Goal: Task Accomplishment & Management: Manage account settings

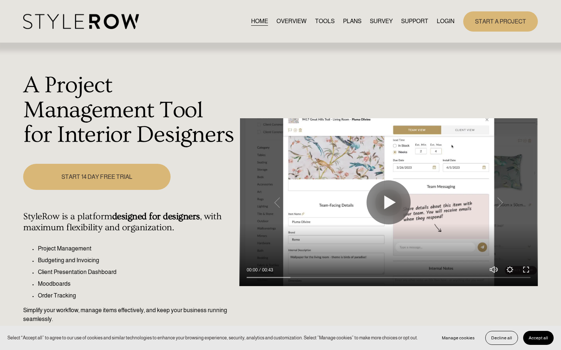
click at [440, 19] on link "LOGIN" at bounding box center [445, 22] width 18 height 10
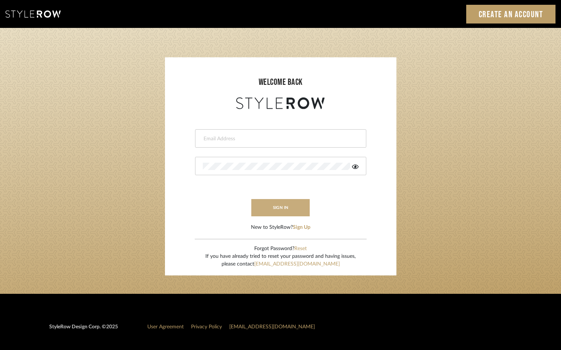
type input "jensalmon@perlalichi.com"
click at [290, 215] on button "sign in" at bounding box center [280, 207] width 59 height 17
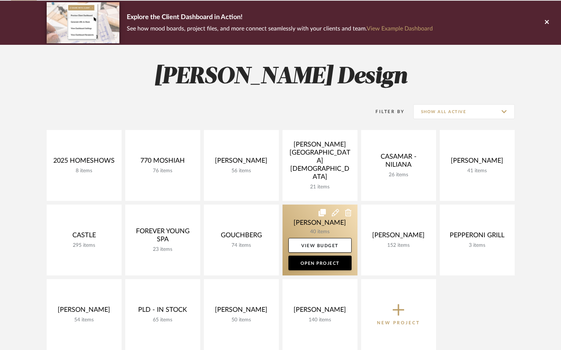
scroll to position [147, 0]
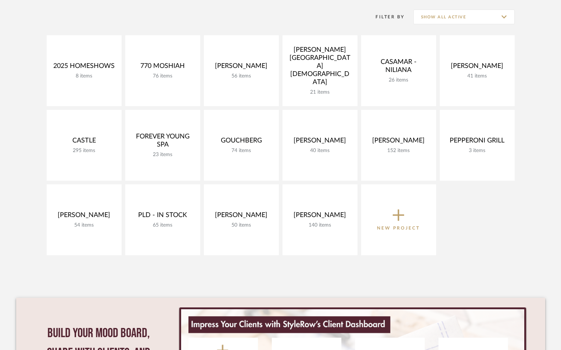
click at [409, 231] on p "New Project" at bounding box center [398, 227] width 43 height 7
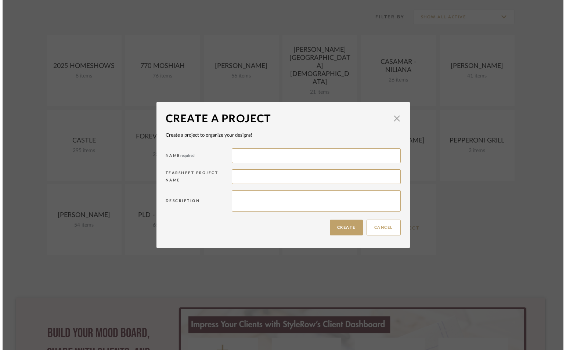
scroll to position [0, 0]
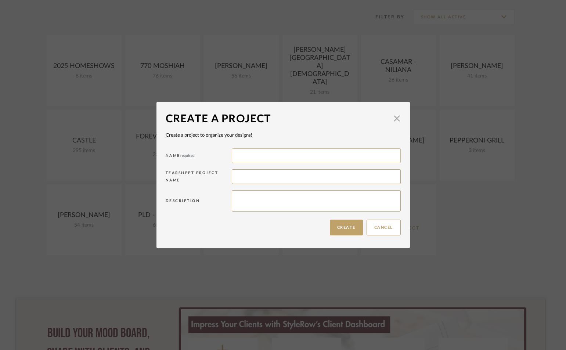
click at [255, 155] on input at bounding box center [316, 155] width 169 height 15
type input "c"
type input "[PERSON_NAME]"
click at [357, 225] on button "Create" at bounding box center [346, 228] width 33 height 16
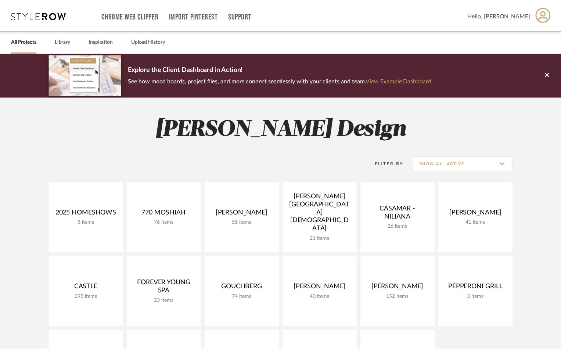
scroll to position [147, 0]
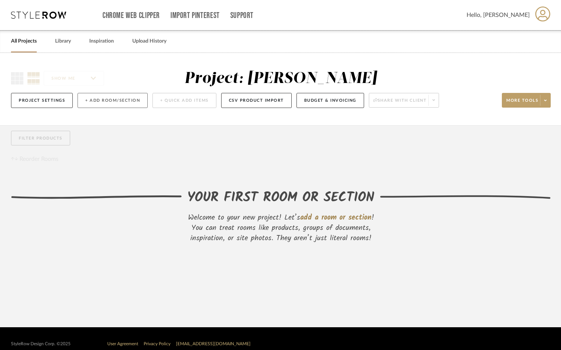
click at [103, 101] on button "+ Add Room/Section" at bounding box center [113, 100] width 70 height 15
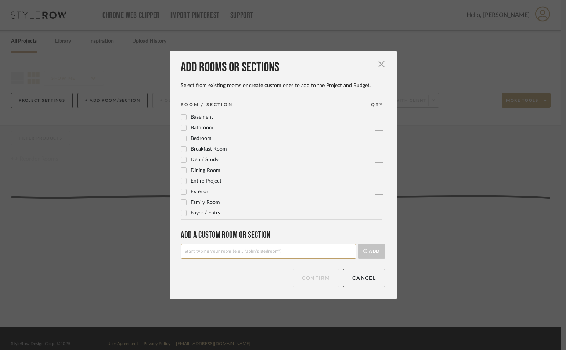
click at [198, 253] on input at bounding box center [269, 251] width 176 height 15
type input "DEN"
click at [358, 244] on button "Add" at bounding box center [371, 251] width 27 height 15
click at [309, 276] on button "Confirm" at bounding box center [316, 278] width 47 height 18
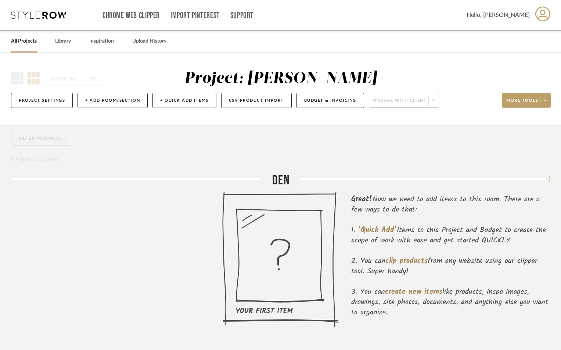
click at [548, 178] on fa-icon at bounding box center [548, 180] width 5 height 12
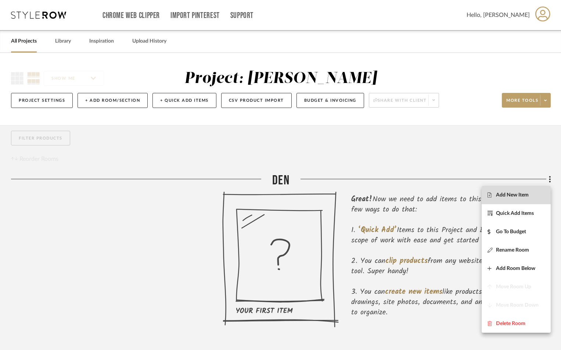
click at [523, 188] on button "Add New Item" at bounding box center [516, 195] width 69 height 18
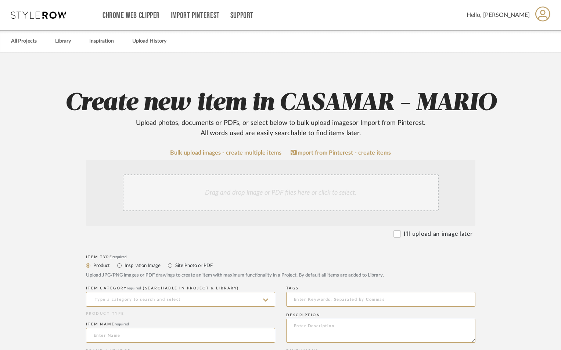
click at [228, 193] on div "Drag and drop image or PDF files here or click to select." at bounding box center [281, 193] width 316 height 37
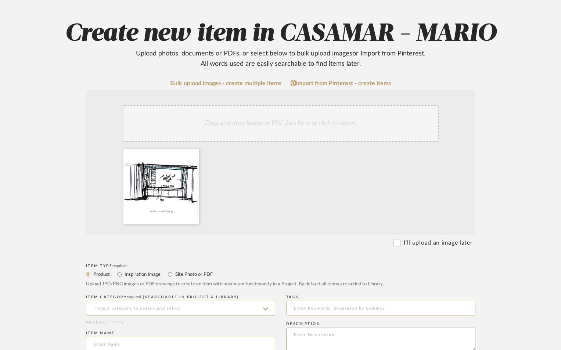
scroll to position [98, 0]
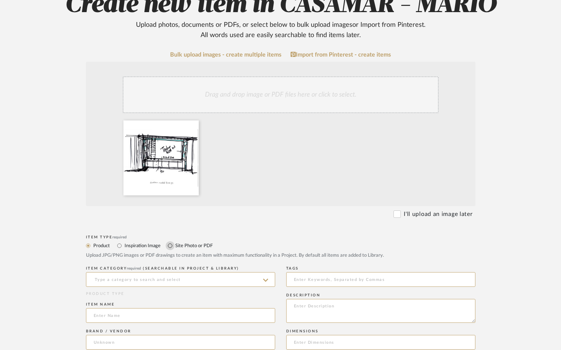
click at [173, 249] on input "Site Photo or PDF" at bounding box center [170, 245] width 9 height 9
radio input "true"
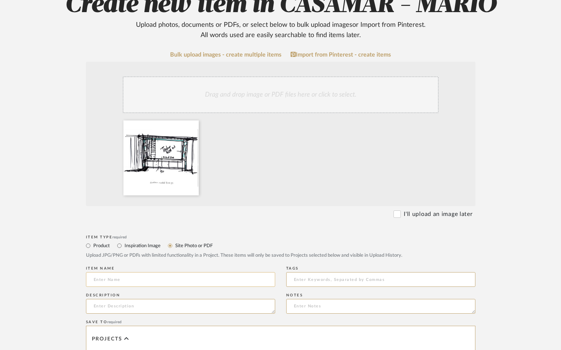
click at [170, 275] on input at bounding box center [180, 279] width 189 height 15
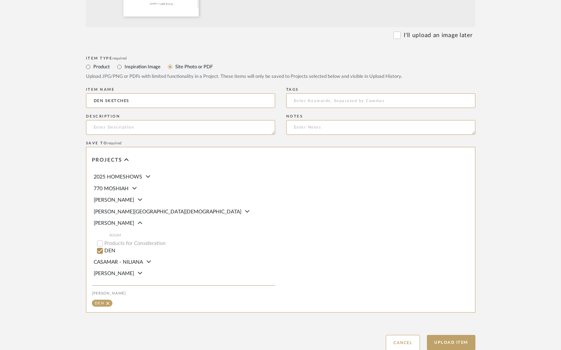
scroll to position [330, 0]
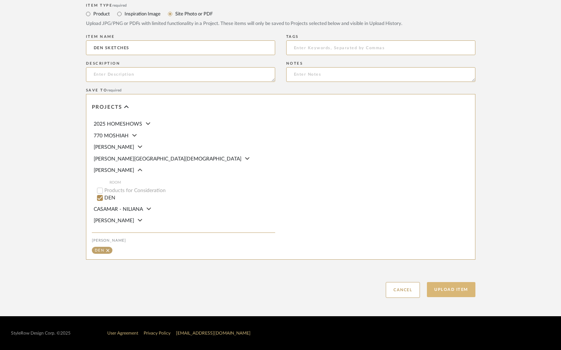
type input "DEN SKETCHES"
click at [460, 287] on button "Upload Item" at bounding box center [451, 289] width 48 height 15
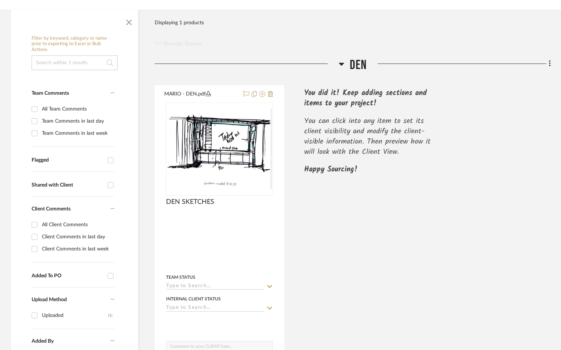
scroll to position [173, 0]
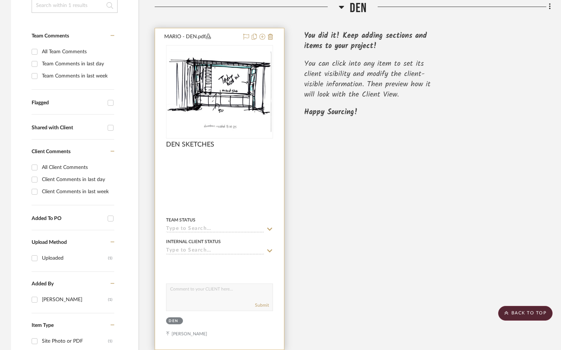
click at [218, 227] on input at bounding box center [215, 229] width 98 height 7
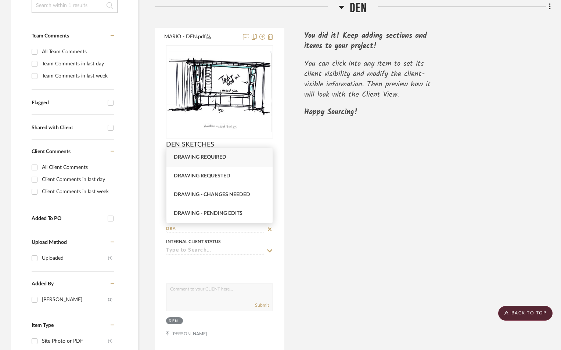
type input "DRA"
click at [250, 160] on div "Drawing required" at bounding box center [219, 157] width 106 height 19
type input "[DATE]"
type input "Drawing required"
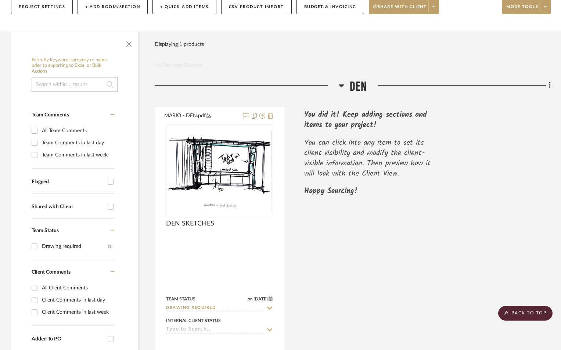
scroll to position [0, 0]
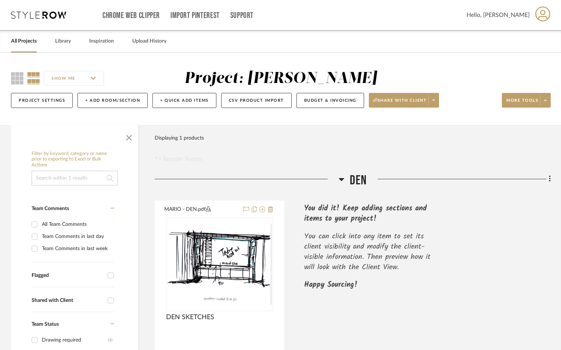
click at [28, 39] on link "All Projects" at bounding box center [24, 41] width 26 height 10
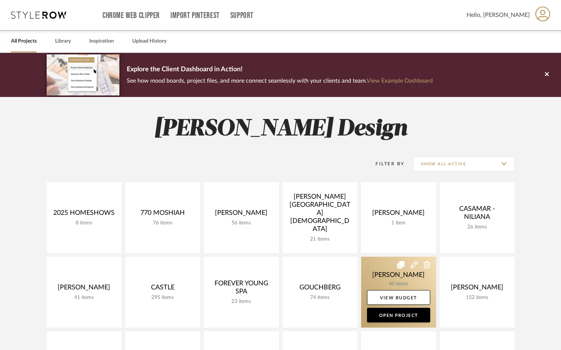
click at [396, 278] on link at bounding box center [398, 292] width 75 height 71
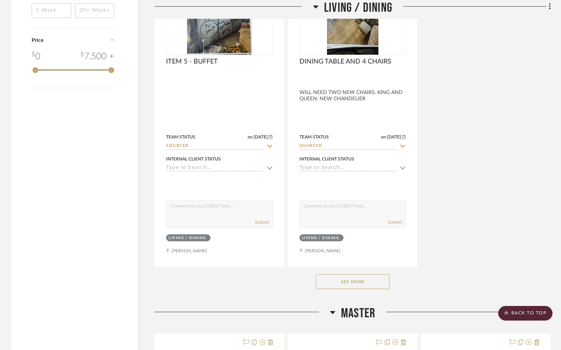
scroll to position [1004, 0]
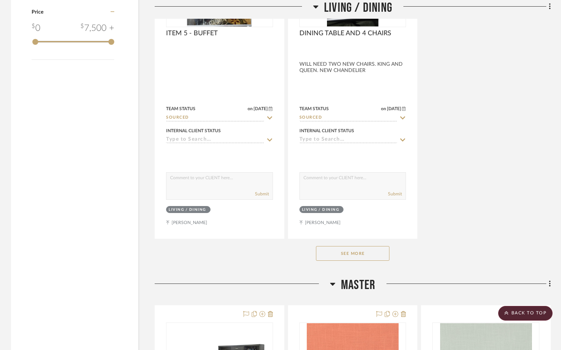
click at [368, 256] on button "See More" at bounding box center [352, 253] width 73 height 15
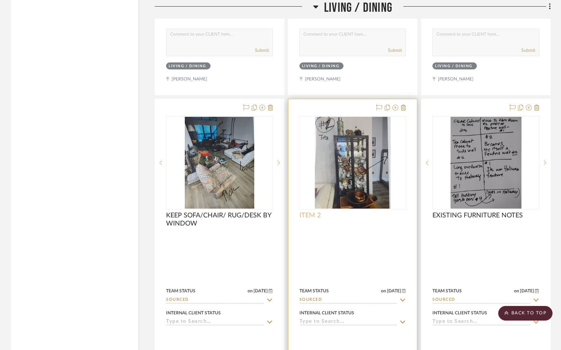
scroll to position [1151, 0]
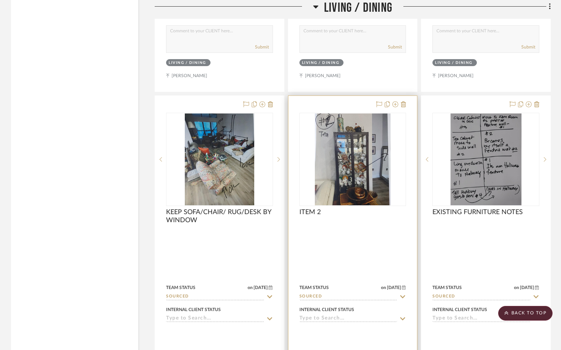
click at [335, 242] on div at bounding box center [352, 256] width 129 height 321
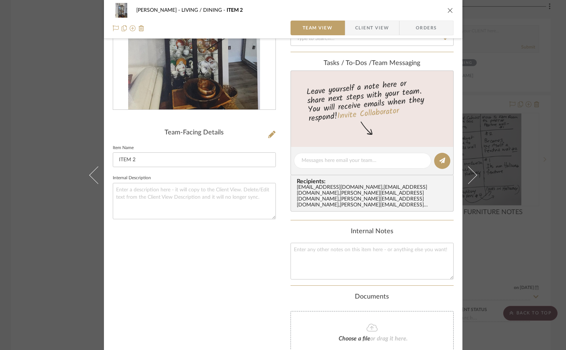
scroll to position [0, 0]
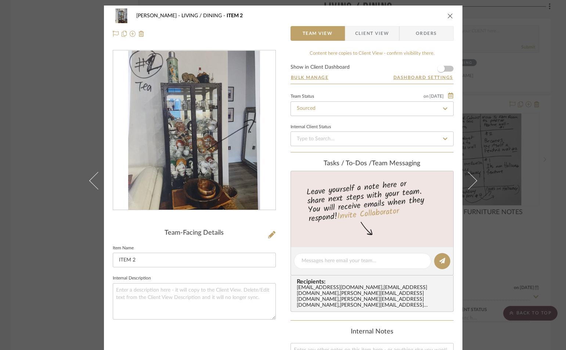
click at [447, 15] on icon "close" at bounding box center [450, 16] width 6 height 6
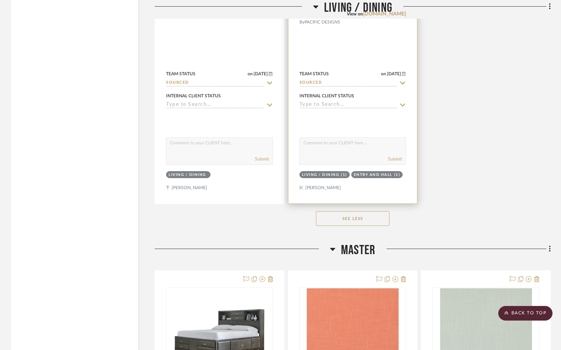
scroll to position [1592, 0]
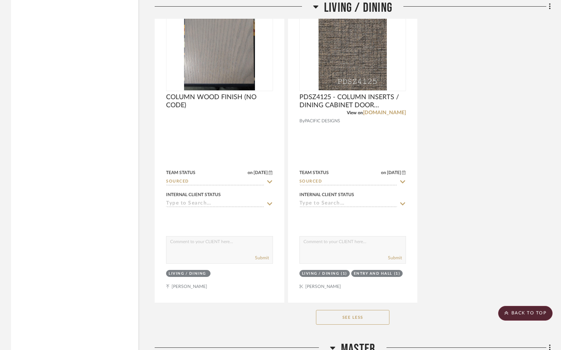
click at [352, 315] on button "See Less" at bounding box center [352, 317] width 73 height 15
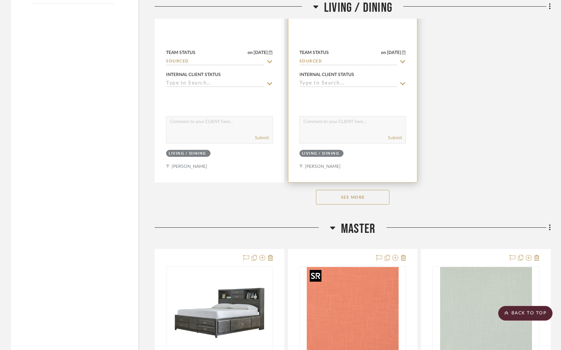
scroll to position [955, 0]
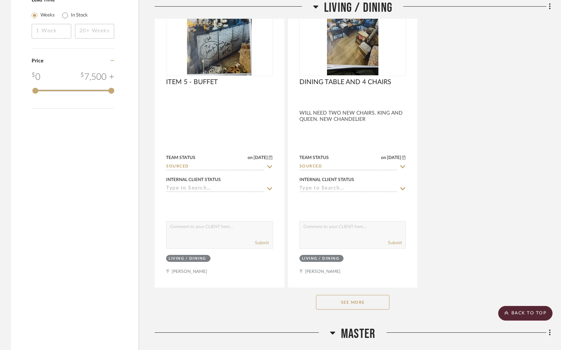
click at [353, 302] on button "See More" at bounding box center [352, 302] width 73 height 15
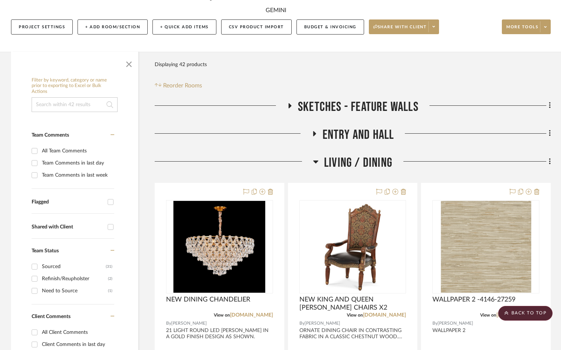
scroll to position [73, 0]
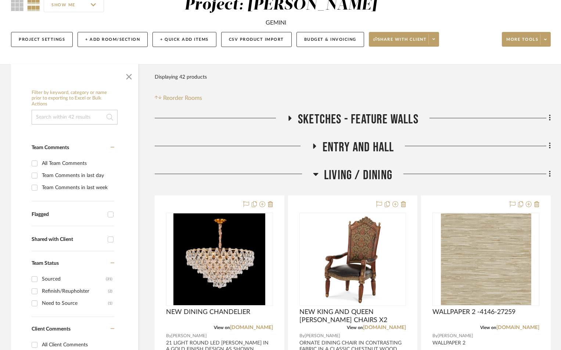
click at [292, 115] on icon at bounding box center [289, 118] width 9 height 6
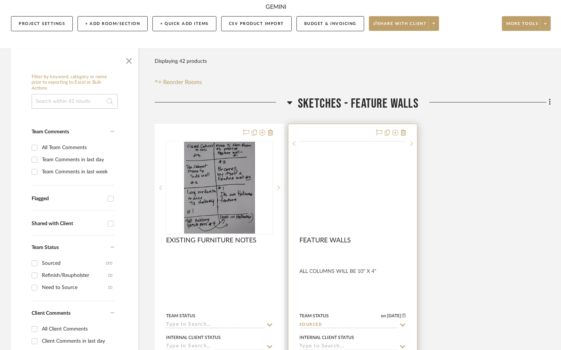
scroll to position [98, 0]
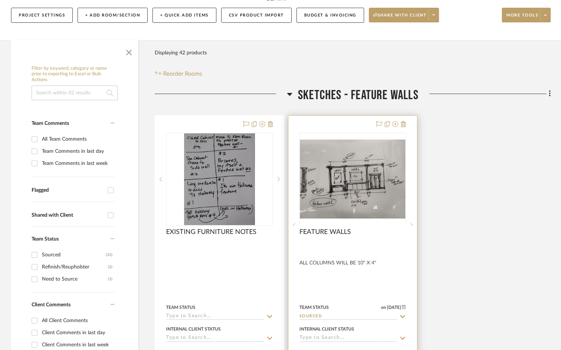
click at [367, 250] on div at bounding box center [352, 247] width 107 height 7
click at [357, 191] on img "0" at bounding box center [352, 179] width 105 height 79
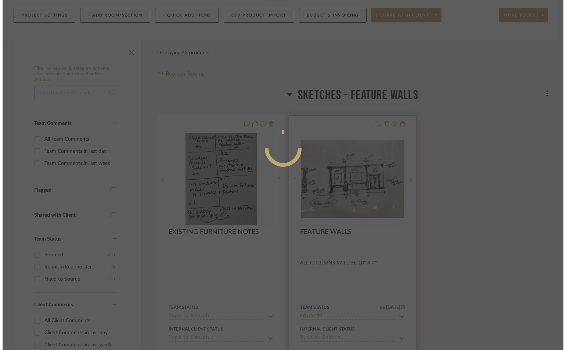
scroll to position [0, 0]
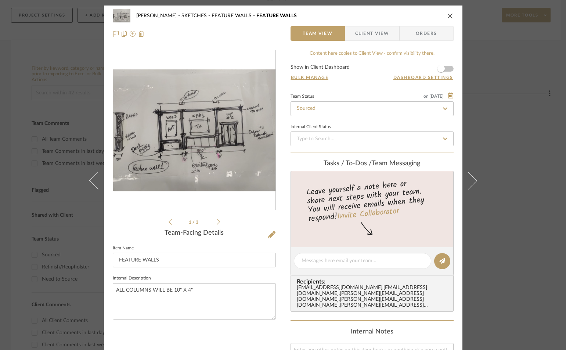
click at [217, 221] on icon at bounding box center [218, 222] width 3 height 7
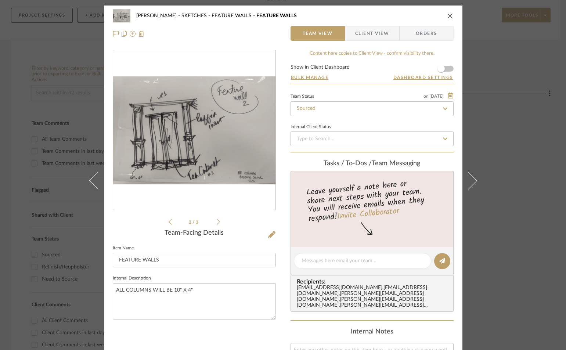
click at [217, 221] on icon at bounding box center [218, 222] width 3 height 7
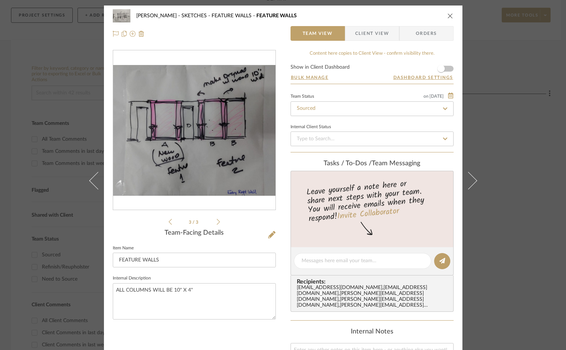
click at [217, 221] on icon at bounding box center [218, 222] width 3 height 7
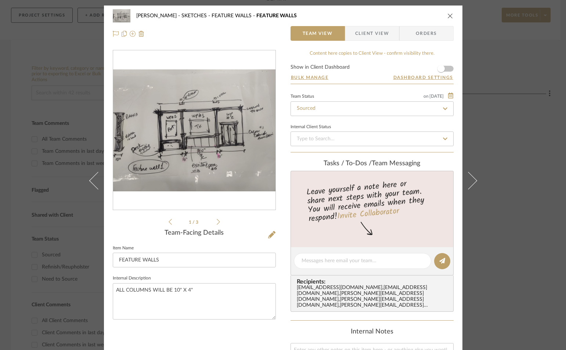
click at [217, 221] on icon at bounding box center [218, 222] width 3 height 7
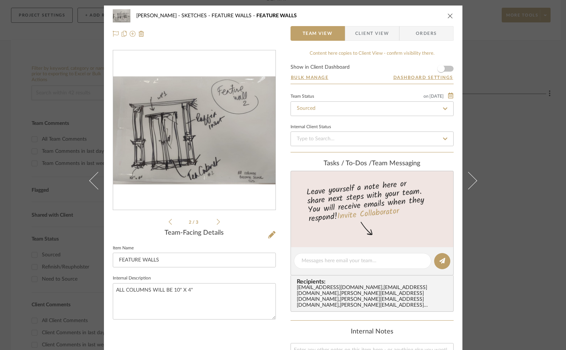
click at [447, 15] on icon "close" at bounding box center [450, 16] width 6 height 6
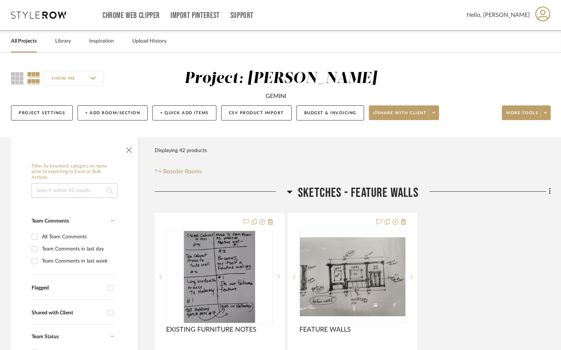
click at [17, 42] on link "All Projects" at bounding box center [24, 41] width 26 height 10
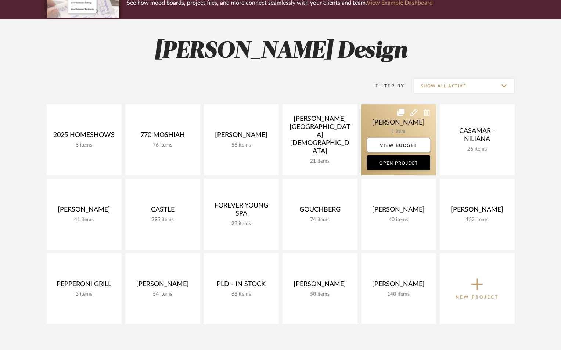
scroll to position [73, 0]
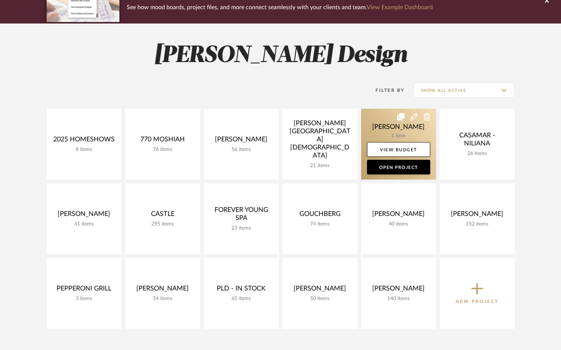
click at [418, 132] on link at bounding box center [398, 144] width 75 height 71
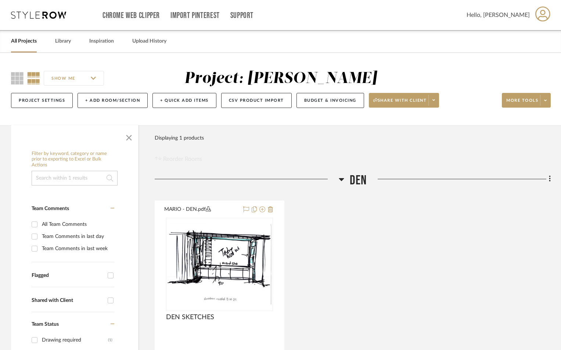
click at [96, 93] on div "Project Settings + Add Room/Section + Quick Add Items CSV Product Import Budget…" at bounding box center [281, 100] width 540 height 25
click at [99, 98] on button "+ Add Room/Section" at bounding box center [113, 100] width 70 height 15
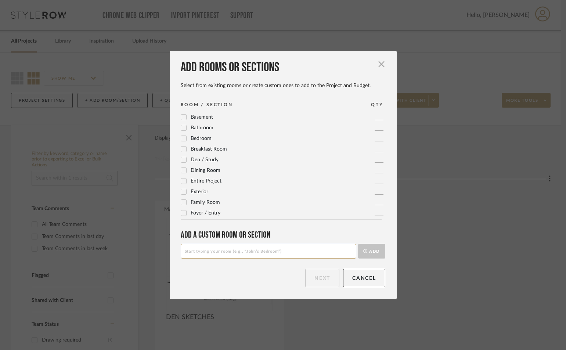
click at [226, 251] on input at bounding box center [269, 251] width 176 height 15
type input "GREAT ROOM"
click at [358, 244] on button "Add" at bounding box center [371, 251] width 27 height 15
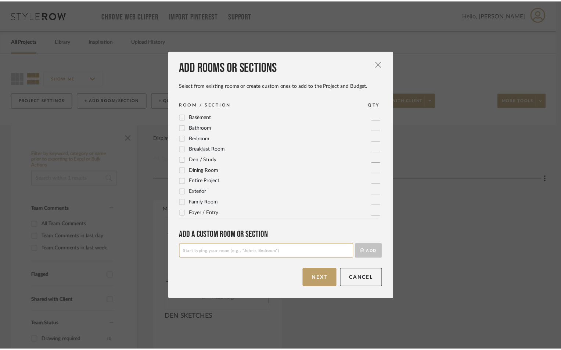
scroll to position [149, 0]
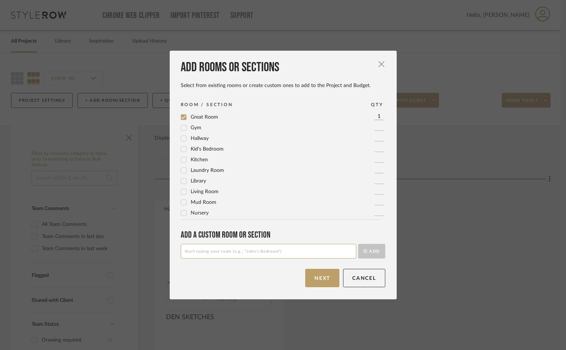
click at [318, 278] on button "Next" at bounding box center [322, 278] width 34 height 18
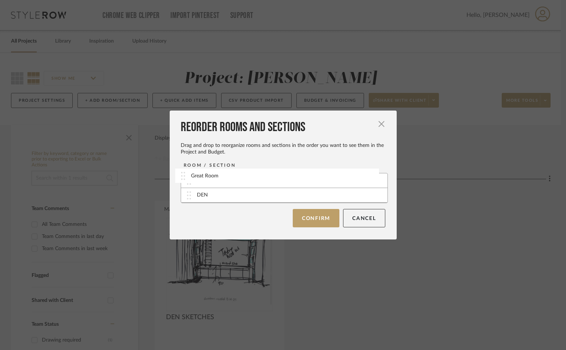
drag, startPoint x: 251, startPoint y: 195, endPoint x: 251, endPoint y: 180, distance: 15.8
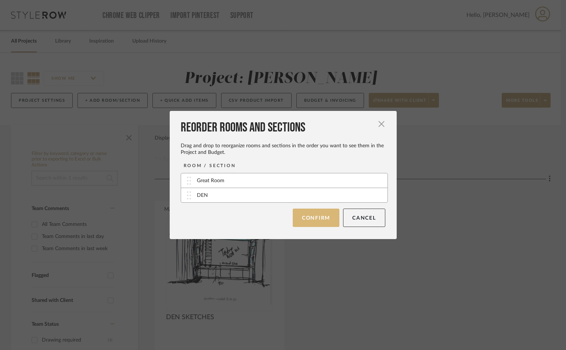
click at [312, 223] on button "Confirm" at bounding box center [316, 218] width 47 height 18
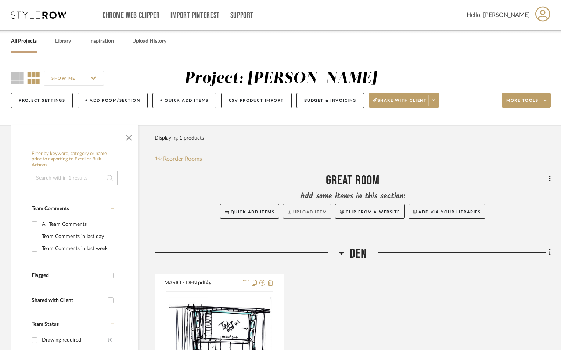
click at [303, 212] on button "Upload Item" at bounding box center [307, 211] width 48 height 15
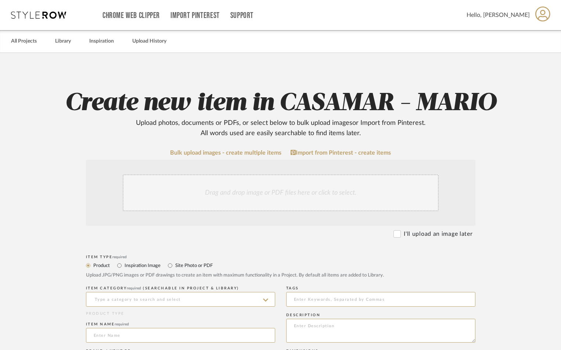
click at [249, 195] on div "Drag and drop image or PDF files here or click to select." at bounding box center [281, 193] width 316 height 37
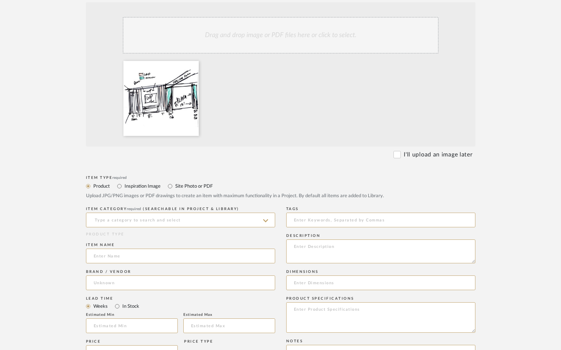
scroll to position [172, 0]
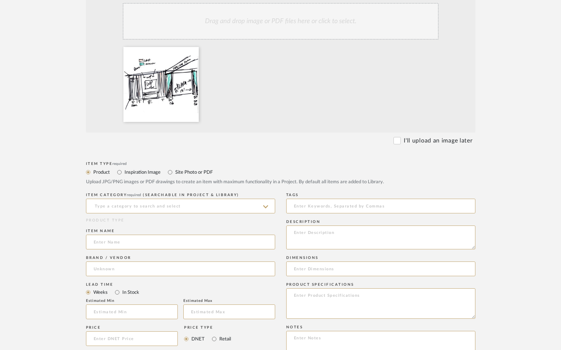
click at [188, 171] on label "Site Photo or PDF" at bounding box center [194, 172] width 38 height 8
click at [175, 171] on input "Site Photo or PDF" at bounding box center [170, 172] width 9 height 9
radio input "true"
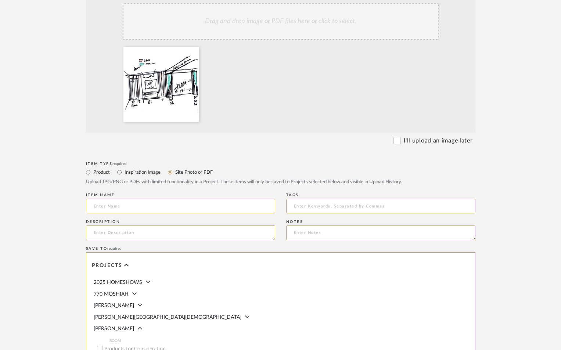
click at [158, 204] on input at bounding box center [180, 206] width 189 height 15
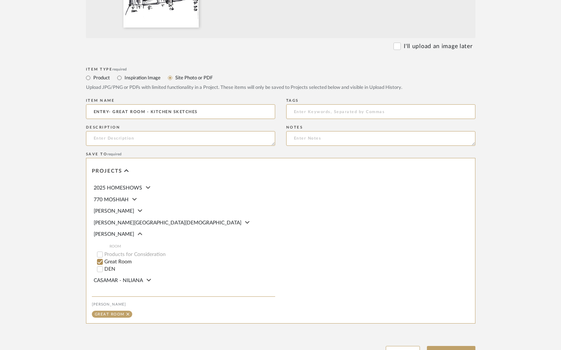
scroll to position [330, 0]
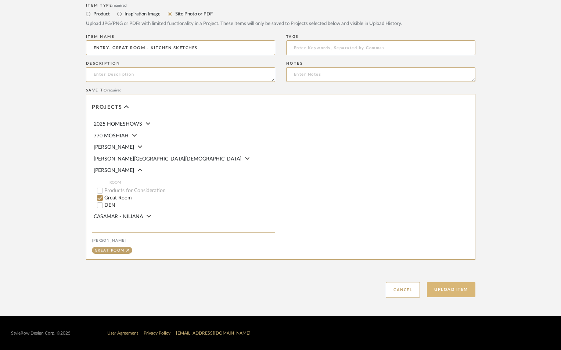
type input "ENTRY- GREAT ROOM - KITCHEN SKETCHES"
click at [456, 286] on button "Upload Item" at bounding box center [451, 289] width 48 height 15
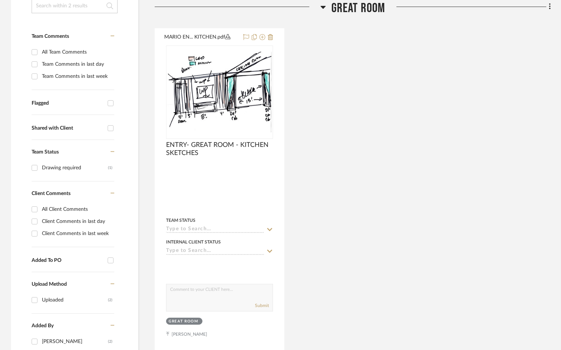
scroll to position [173, 0]
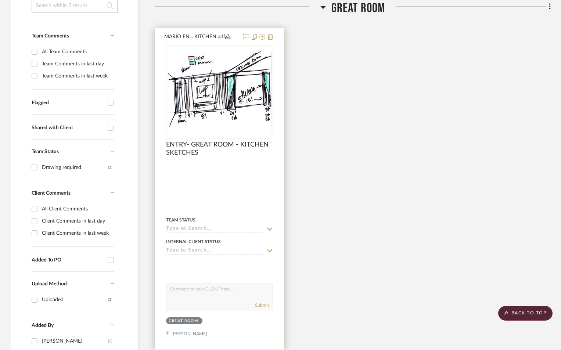
click at [184, 228] on input at bounding box center [215, 229] width 98 height 7
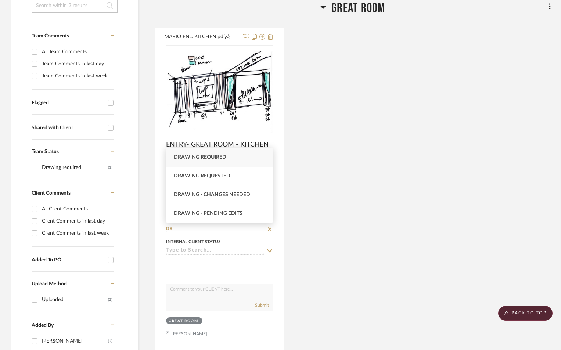
type input "DR"
click at [210, 154] on div "Drawing required" at bounding box center [219, 157] width 106 height 19
type input "[DATE]"
type input "Drawing required"
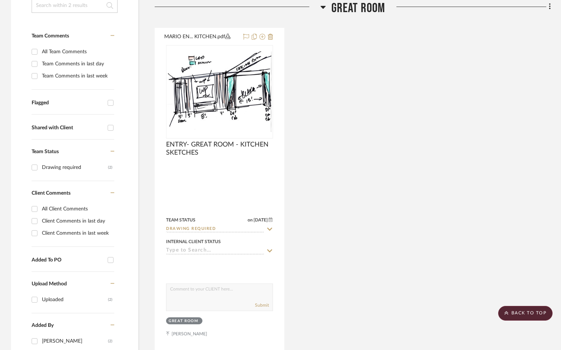
drag, startPoint x: 426, startPoint y: 199, endPoint x: 423, endPoint y: 196, distance: 4.2
click at [425, 197] on div "MARIO EN... KITCHEN.pdf ENTRY- GREAT ROOM - KITCHEN SKETCHES By Unknown Team St…" at bounding box center [353, 189] width 396 height 322
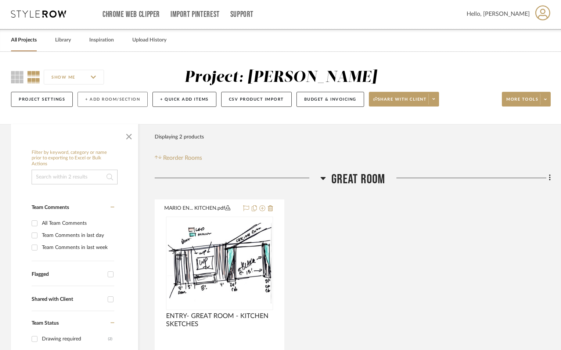
click at [119, 92] on button "+ Add Room/Section" at bounding box center [113, 99] width 70 height 15
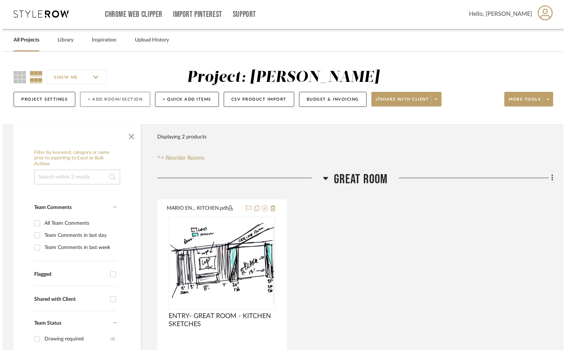
scroll to position [0, 0]
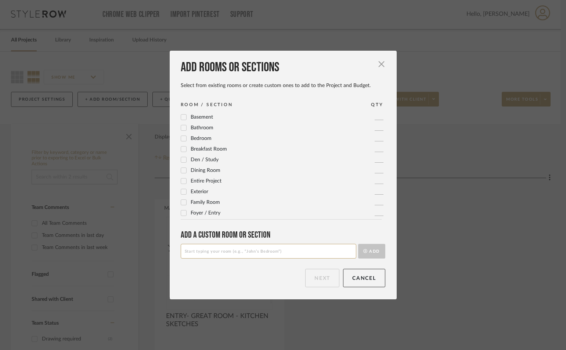
click at [212, 251] on input at bounding box center [269, 251] width 176 height 15
type input "ORIGINAL PLAN"
click at [358, 244] on button "Add" at bounding box center [371, 251] width 27 height 15
click at [327, 274] on button "Next" at bounding box center [322, 278] width 34 height 18
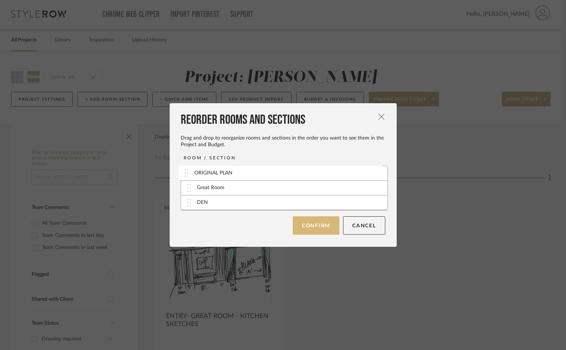
drag, startPoint x: 262, startPoint y: 202, endPoint x: 312, endPoint y: 217, distance: 52.3
click at [310, 231] on button "Confirm" at bounding box center [316, 225] width 47 height 18
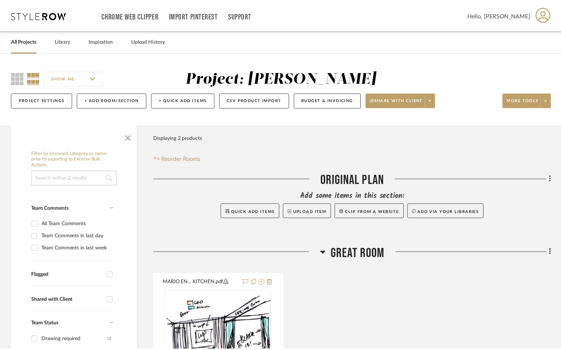
scroll to position [1, 0]
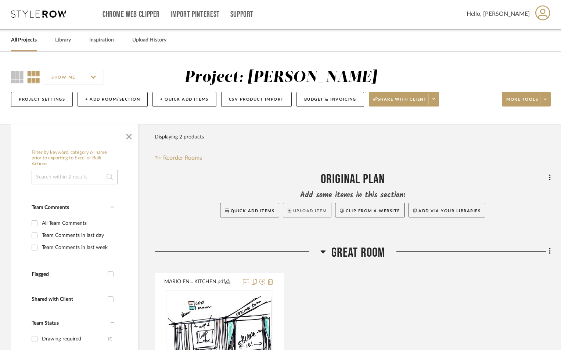
click at [314, 210] on button "Upload Item" at bounding box center [307, 210] width 48 height 15
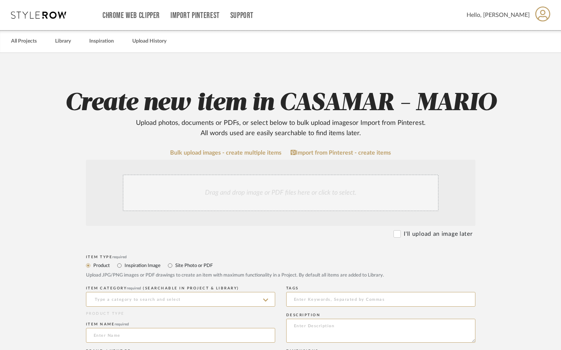
click at [188, 262] on label "Site Photo or PDF" at bounding box center [194, 266] width 38 height 8
click at [175, 262] on input "Site Photo or PDF" at bounding box center [170, 265] width 9 height 9
radio input "true"
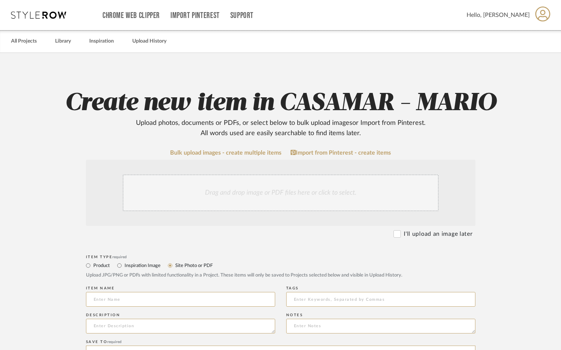
click at [295, 191] on div "Drag and drop image or PDF files here or click to select." at bounding box center [281, 193] width 316 height 37
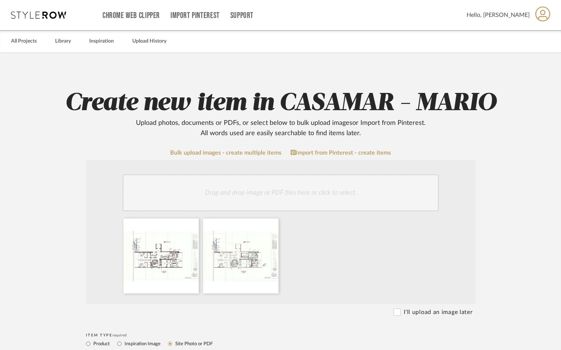
scroll to position [147, 0]
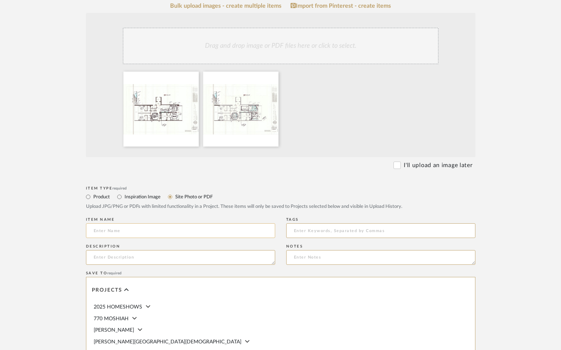
click at [170, 233] on input at bounding box center [180, 230] width 189 height 15
type input "ORIGINAL FURNITURE PLAN AND CEILINGS"
drag, startPoint x: 530, startPoint y: 282, endPoint x: 511, endPoint y: 303, distance: 28.9
click at [530, 282] on upload-items "Create new item in CASAMAR - MARIO Upload photos, documents or PDFs, or select …" at bounding box center [280, 202] width 561 height 593
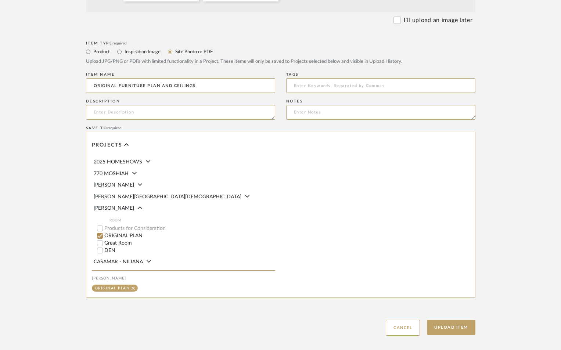
scroll to position [294, 0]
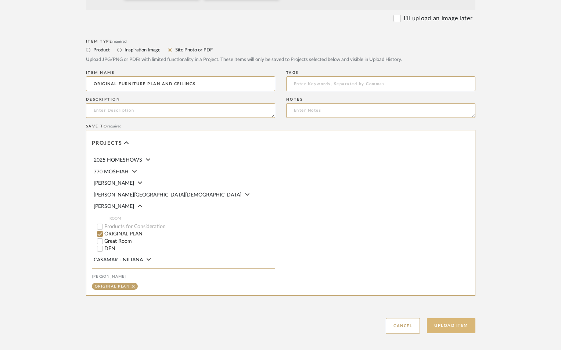
click at [471, 330] on button "Upload Item" at bounding box center [451, 325] width 48 height 15
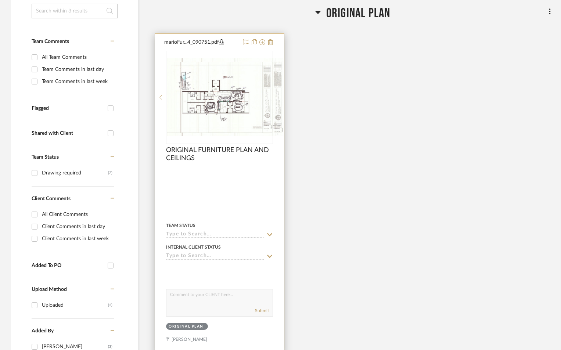
scroll to position [173, 0]
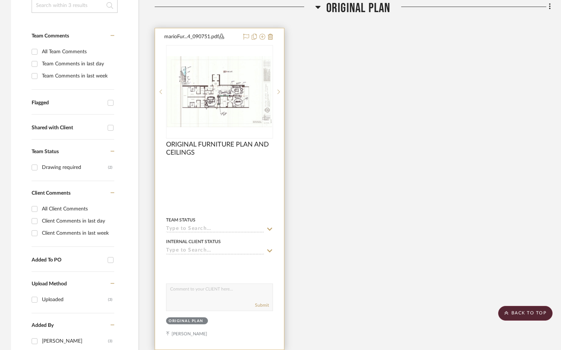
click at [201, 227] on input at bounding box center [215, 229] width 98 height 7
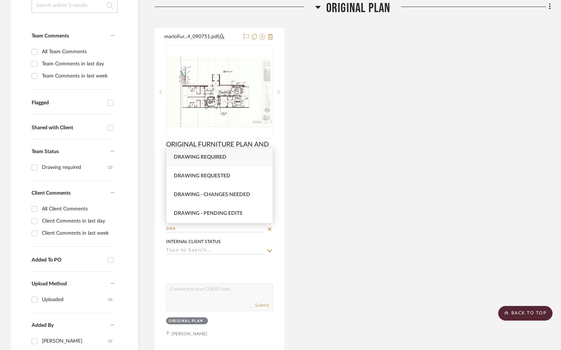
type input "DRA"
click at [208, 155] on span "Drawing required" at bounding box center [200, 157] width 53 height 5
type input "[DATE]"
type input "Drawing required"
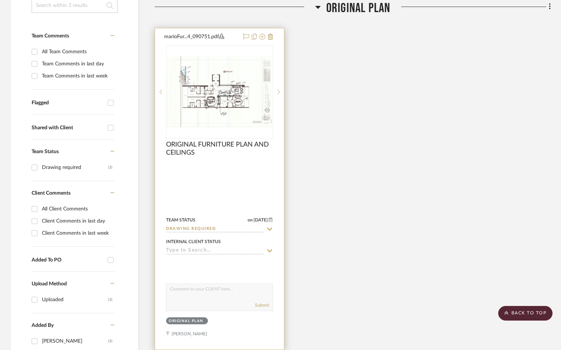
click at [197, 185] on div at bounding box center [219, 188] width 129 height 321
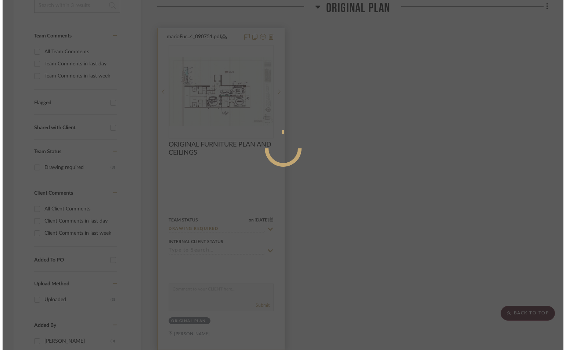
scroll to position [0, 0]
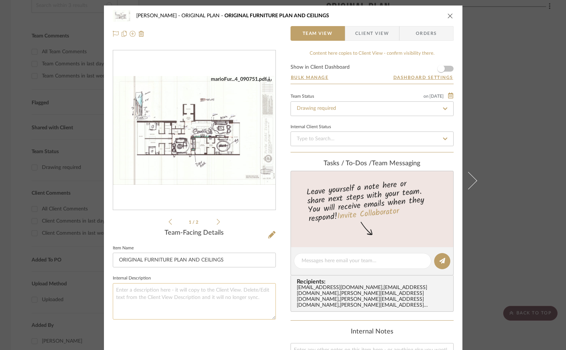
click at [155, 296] on textarea at bounding box center [194, 301] width 163 height 36
type textarea "PLEASE MAKE SURE TO ALSO ISOLATE THE RUG IN GREAT ROOM. SO WE CAN DESIGN PROPER…"
click at [447, 15] on icon "close" at bounding box center [450, 16] width 6 height 6
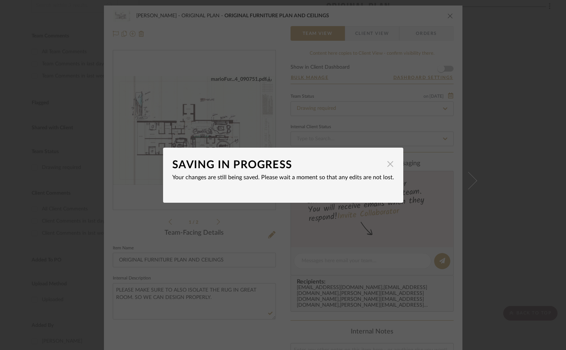
click at [388, 164] on span "button" at bounding box center [390, 164] width 15 height 15
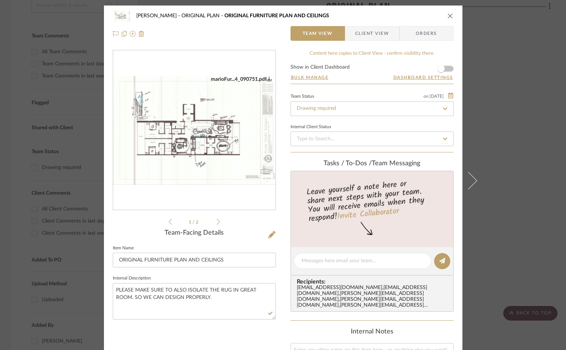
click at [447, 16] on icon "close" at bounding box center [450, 16] width 6 height 6
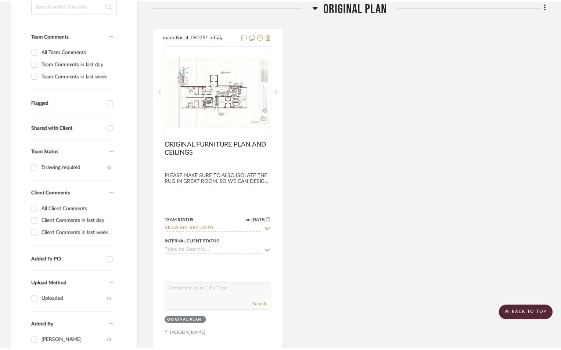
scroll to position [173, 0]
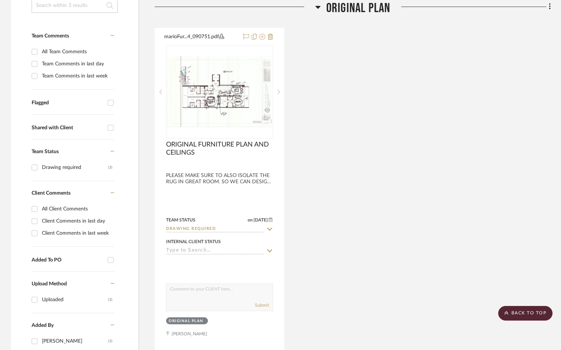
drag, startPoint x: 381, startPoint y: 168, endPoint x: 396, endPoint y: 187, distance: 24.8
click at [380, 168] on div "marioFur...4_090751.pdf ORIGINAL FURNITURE PLAN AND CEILINGS By Unknown PLEASE …" at bounding box center [353, 189] width 396 height 322
click at [375, 147] on div "marioFur...4_090751.pdf ORIGINAL FURNITURE PLAN AND CEILINGS By Unknown PLEASE …" at bounding box center [353, 189] width 396 height 322
click at [419, 86] on div "marioFur...4_090751.pdf ORIGINAL FURNITURE PLAN AND CEILINGS By Unknown PLEASE …" at bounding box center [353, 189] width 396 height 322
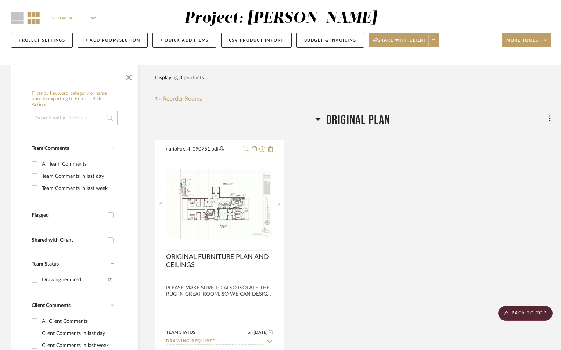
scroll to position [0, 0]
